Goal: Transaction & Acquisition: Purchase product/service

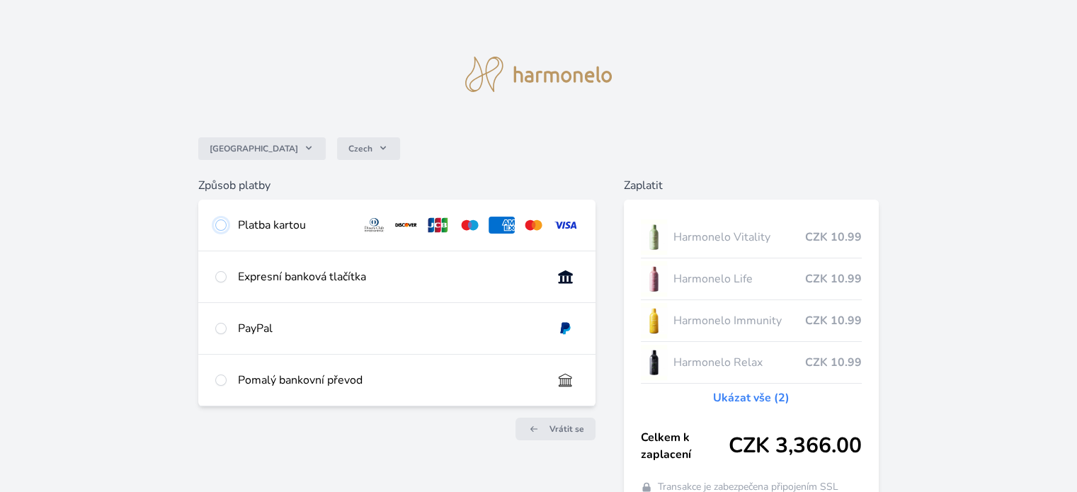
click at [219, 220] on input "radio" at bounding box center [220, 225] width 11 height 11
radio input "true"
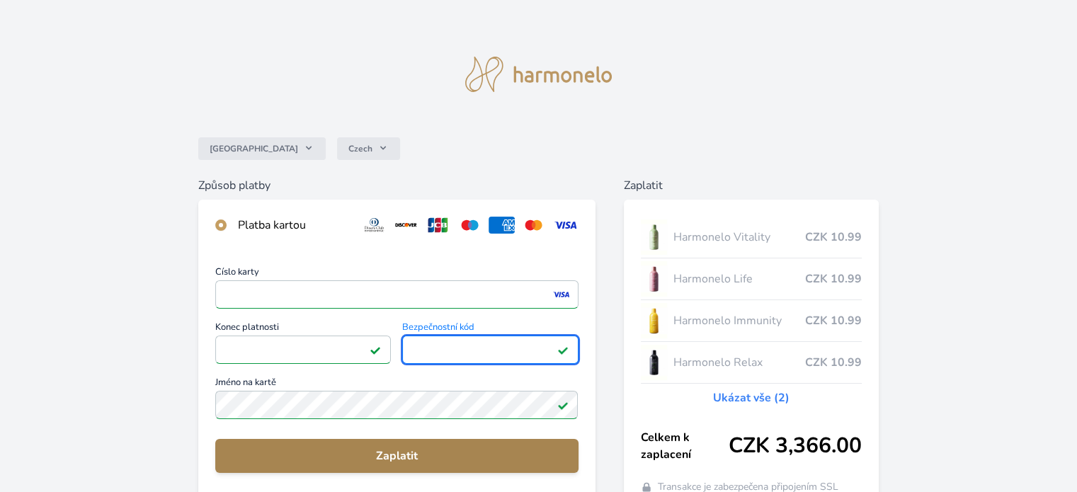
click at [397, 455] on span "Zaplatit" at bounding box center [397, 456] width 340 height 17
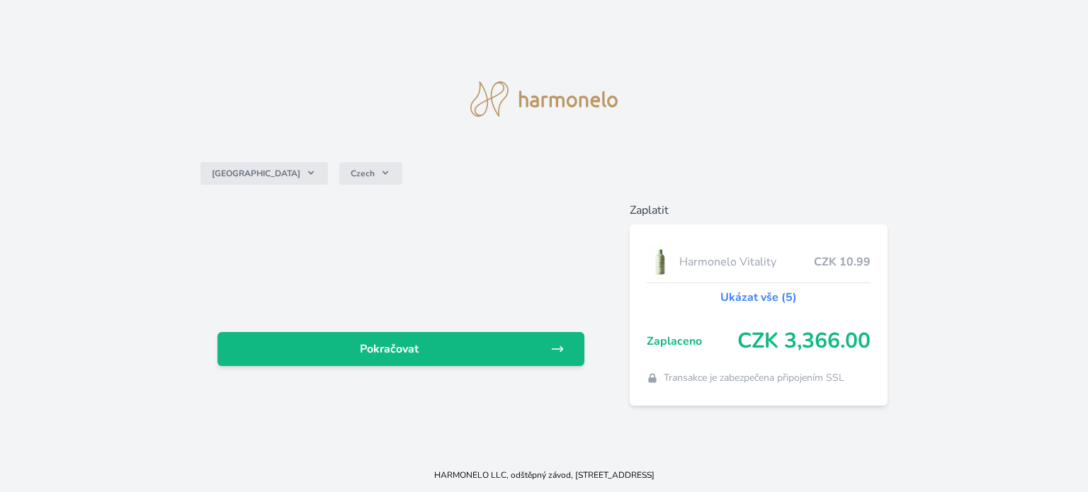
drag, startPoint x: 376, startPoint y: 347, endPoint x: 333, endPoint y: 372, distance: 49.8
click at [376, 347] on span "Pokračovat" at bounding box center [390, 349] width 322 height 17
